Goal: Entertainment & Leisure: Consume media (video, audio)

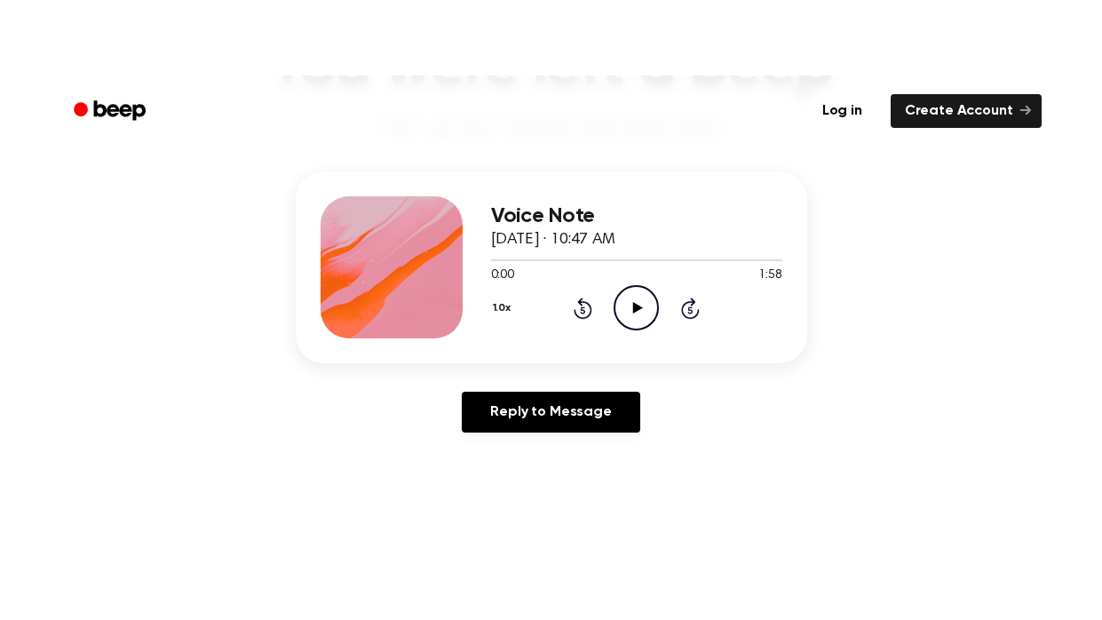
scroll to position [181, 0]
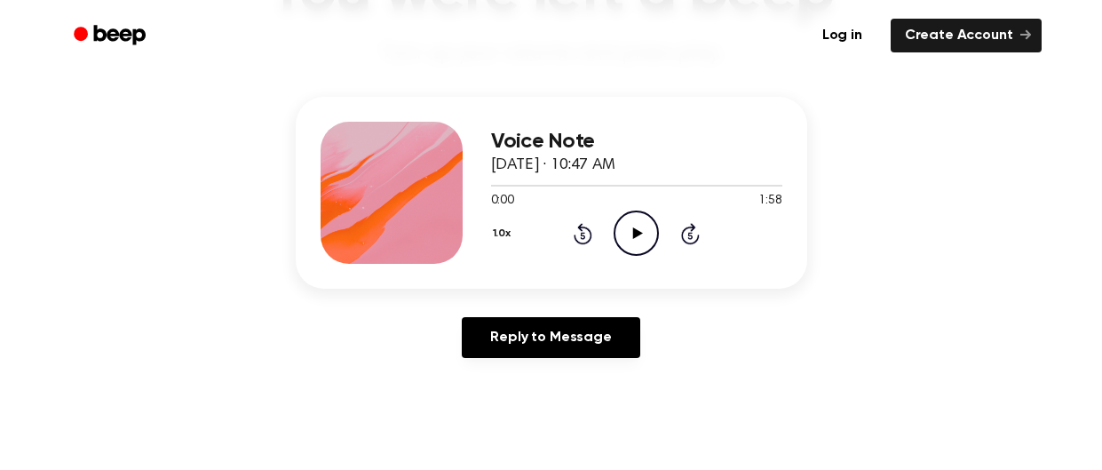
click at [642, 234] on icon "Play Audio" at bounding box center [636, 232] width 45 height 45
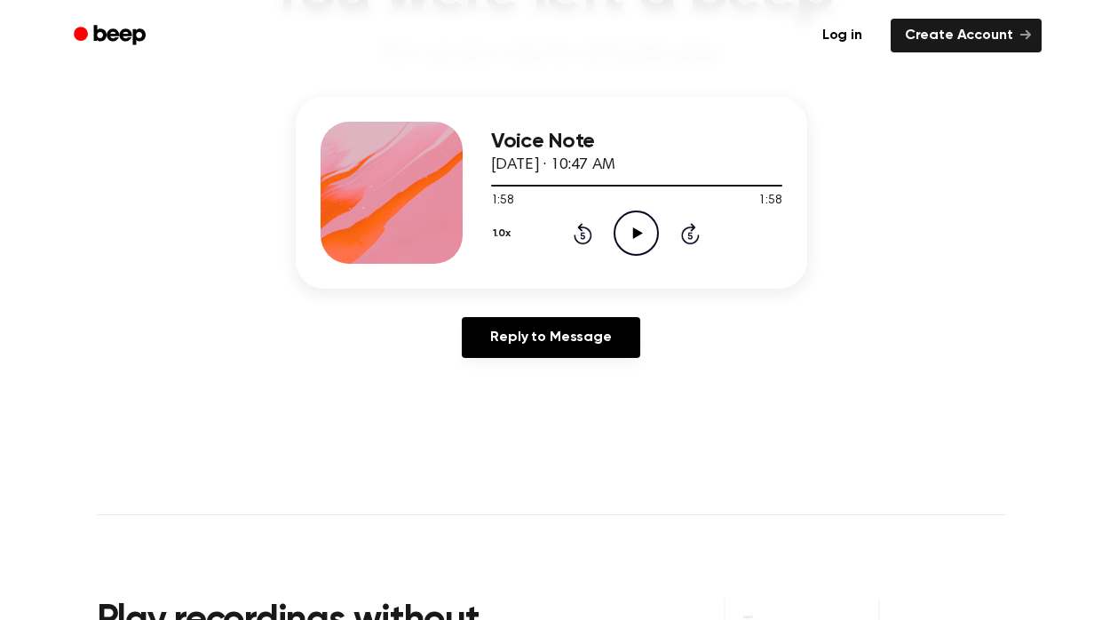
click at [629, 222] on icon "Play Audio" at bounding box center [636, 232] width 45 height 45
click at [628, 248] on icon "Play Audio" at bounding box center [636, 232] width 45 height 45
click at [625, 243] on icon "Pause Audio" at bounding box center [636, 232] width 45 height 45
click at [625, 243] on icon "Play Audio" at bounding box center [636, 232] width 45 height 45
click at [624, 226] on icon "Play Audio" at bounding box center [636, 232] width 45 height 45
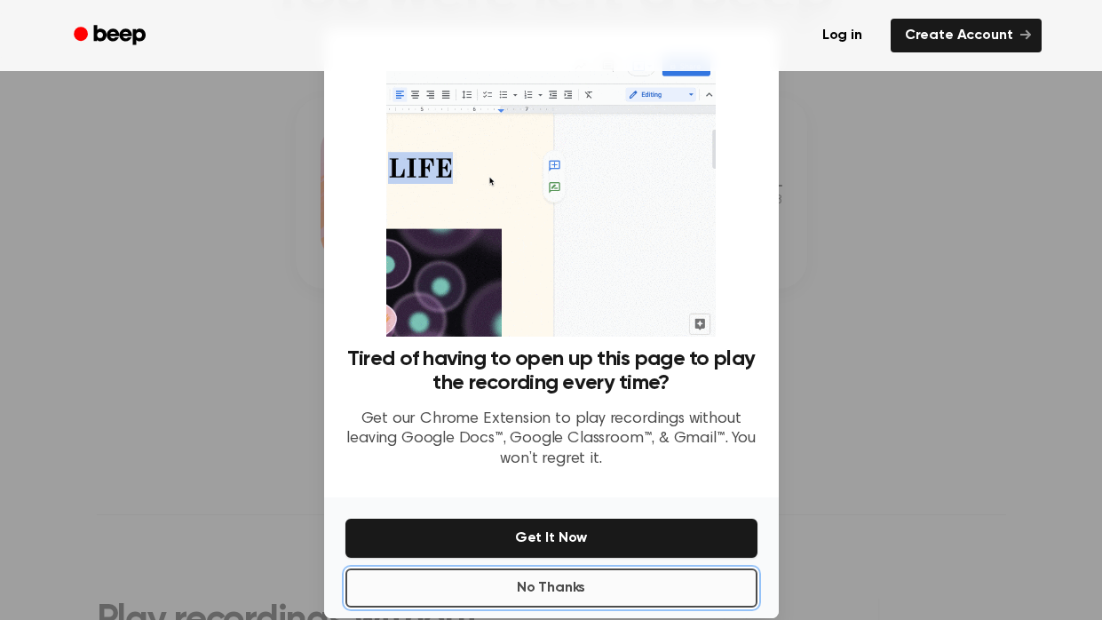
click at [535, 469] on button "No Thanks" at bounding box center [551, 587] width 412 height 39
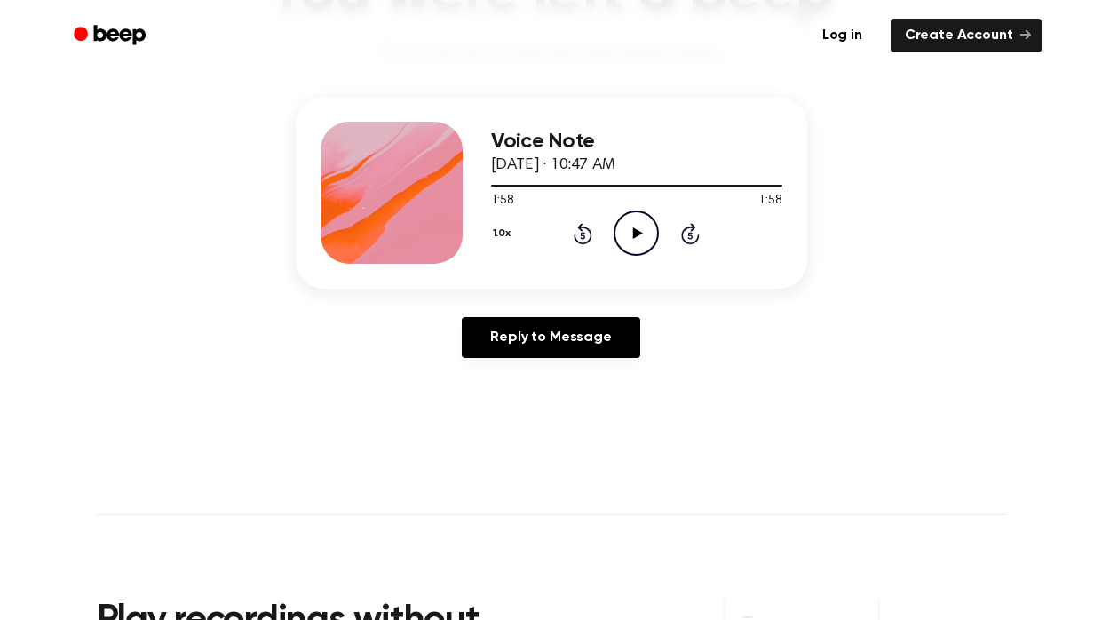
click at [642, 234] on icon "Play Audio" at bounding box center [636, 232] width 45 height 45
click at [638, 228] on icon at bounding box center [636, 233] width 8 height 12
